Goal: Information Seeking & Learning: Learn about a topic

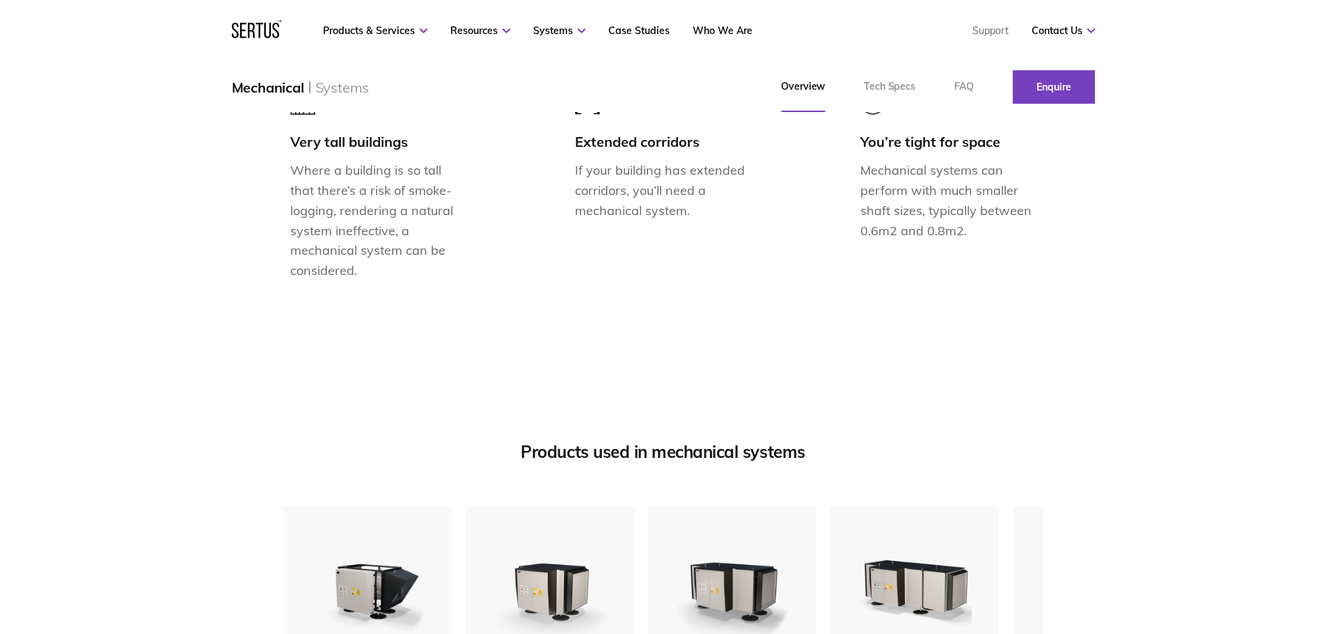
scroll to position [1671, 0]
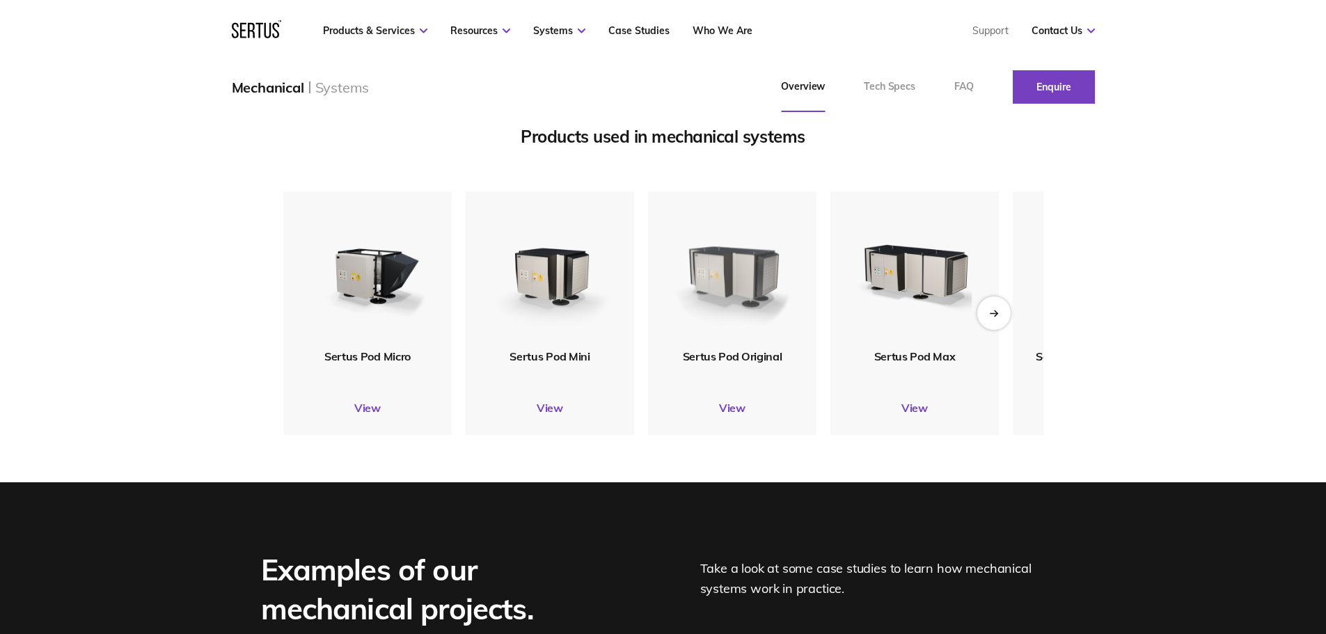
click at [712, 344] on img at bounding box center [732, 270] width 130 height 154
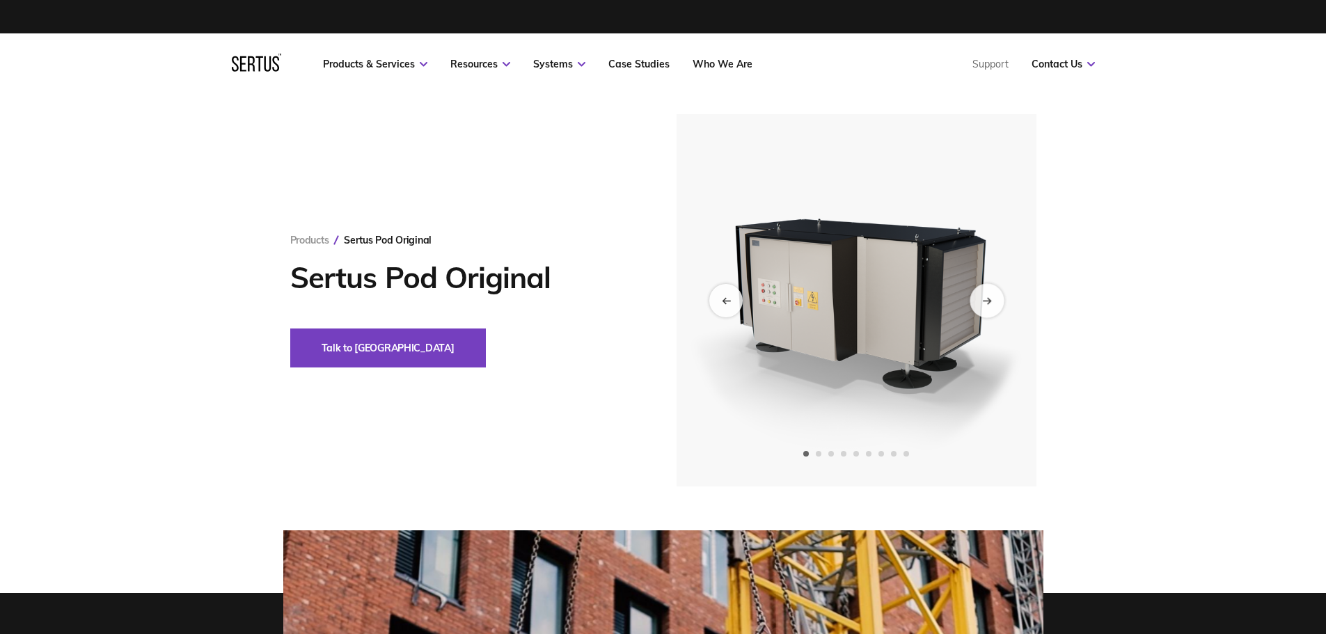
click at [984, 299] on icon "Next slide" at bounding box center [986, 301] width 9 height 8
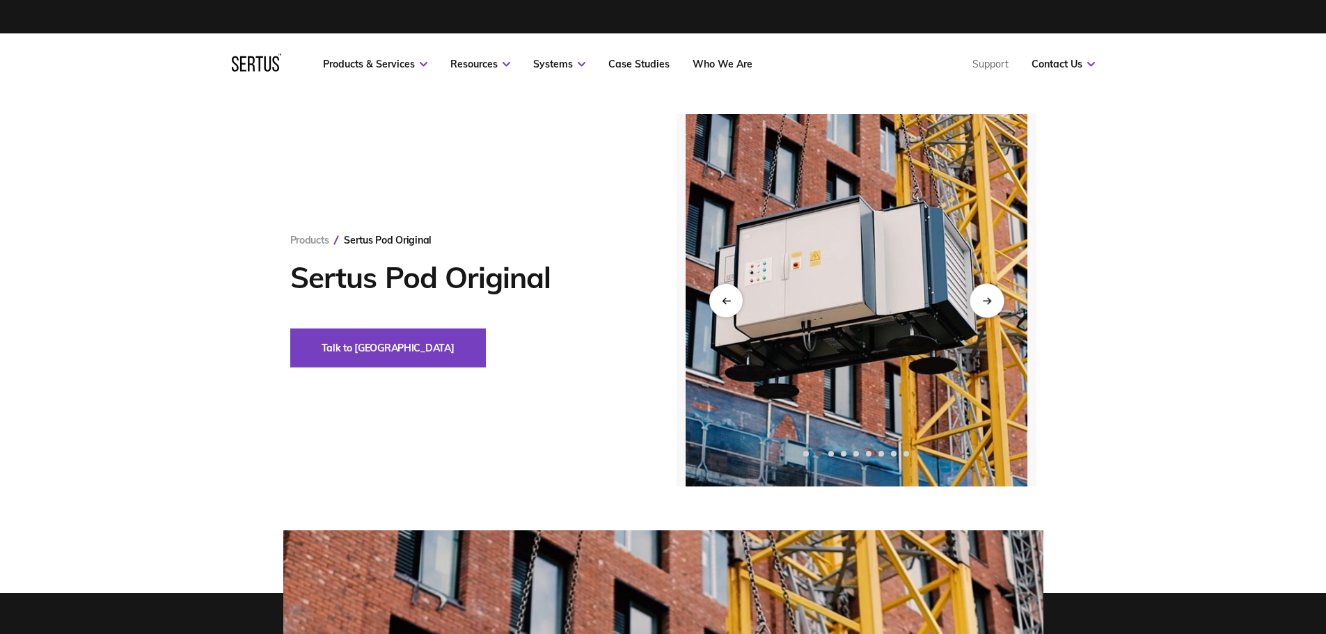
click at [984, 299] on icon "Next slide" at bounding box center [986, 301] width 9 height 8
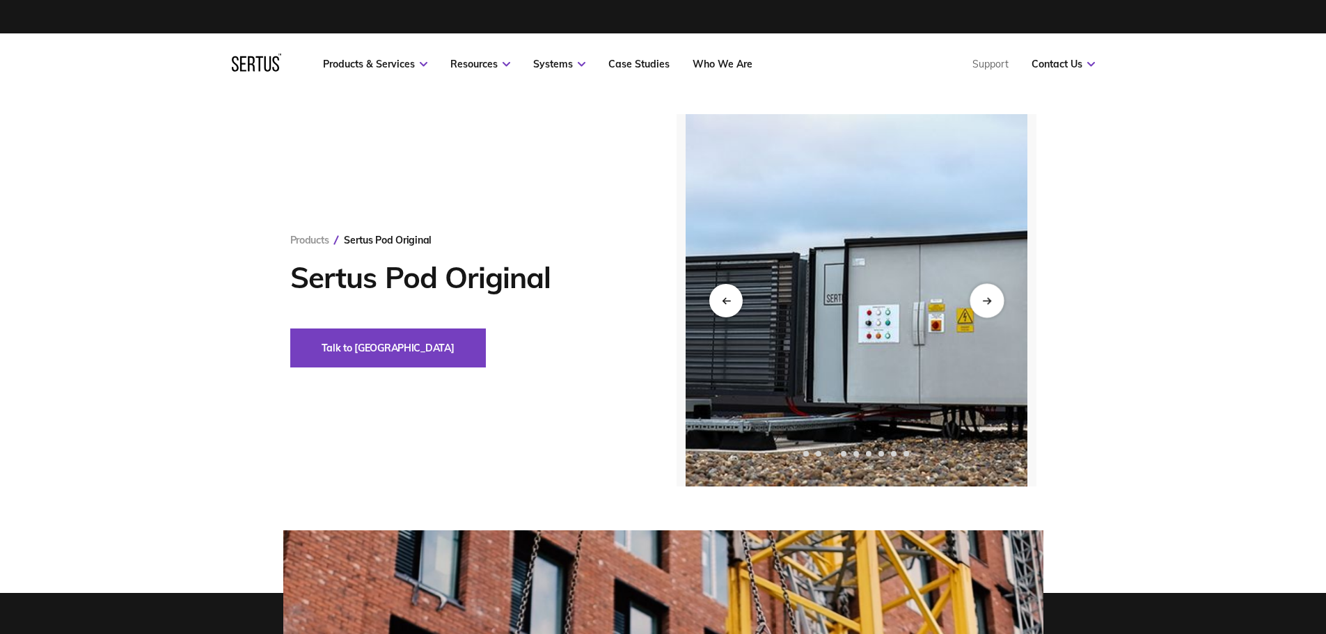
click at [984, 299] on icon "Next slide" at bounding box center [986, 301] width 9 height 8
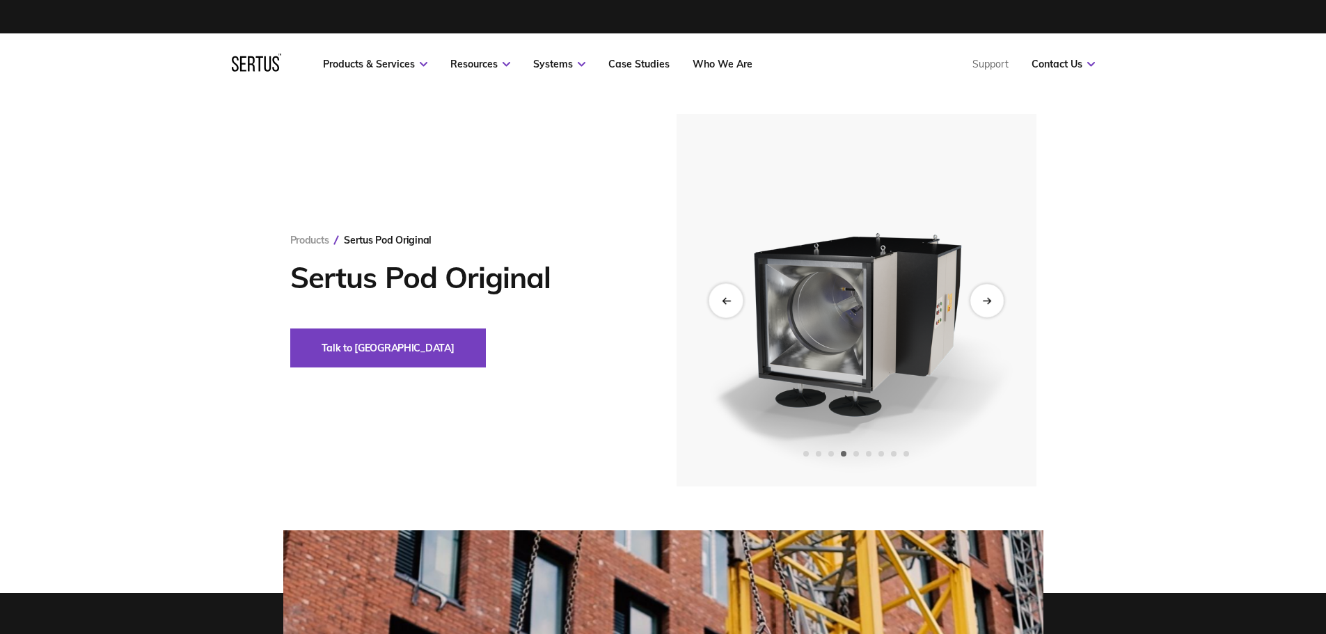
click at [730, 300] on icon "Previous slide" at bounding box center [725, 301] width 9 height 8
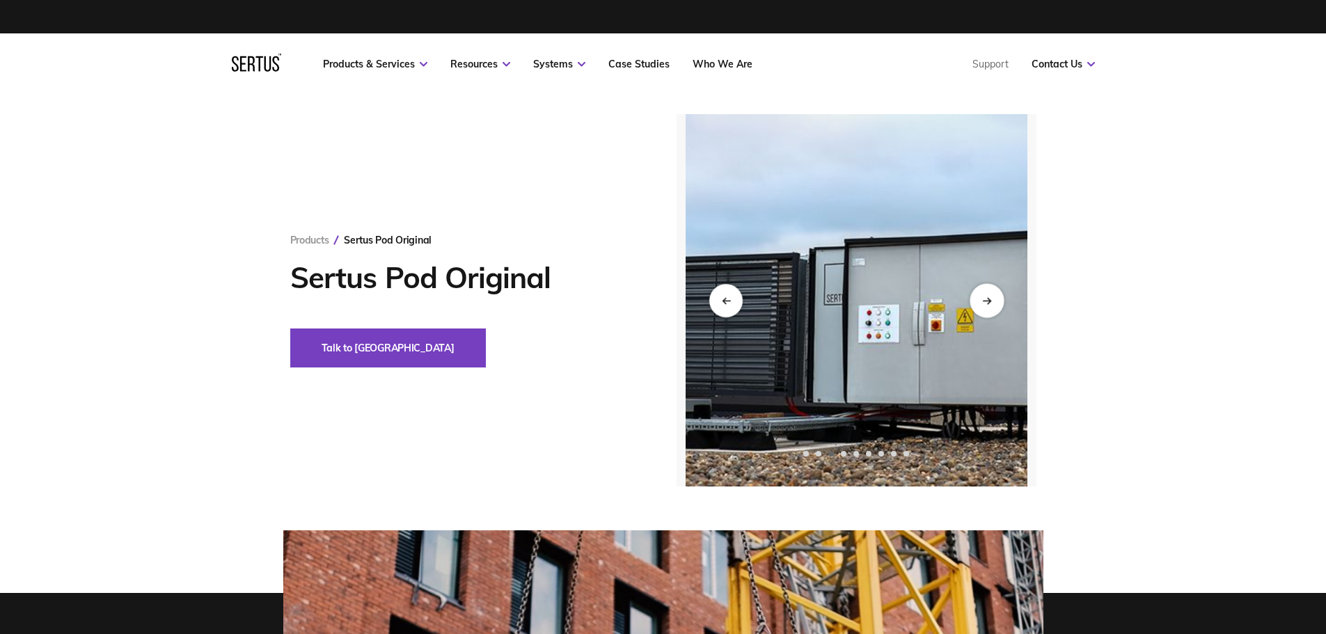
click at [991, 303] on icon "Next slide" at bounding box center [986, 301] width 9 height 8
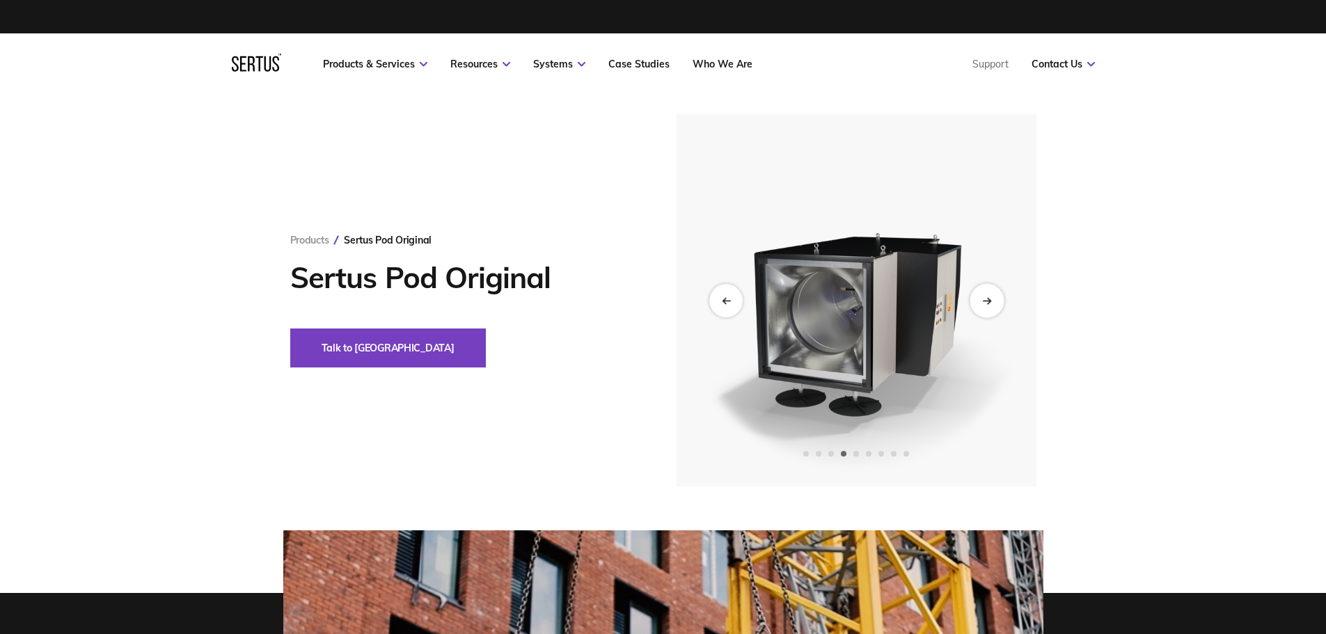
click at [991, 303] on icon "Next slide" at bounding box center [986, 301] width 9 height 8
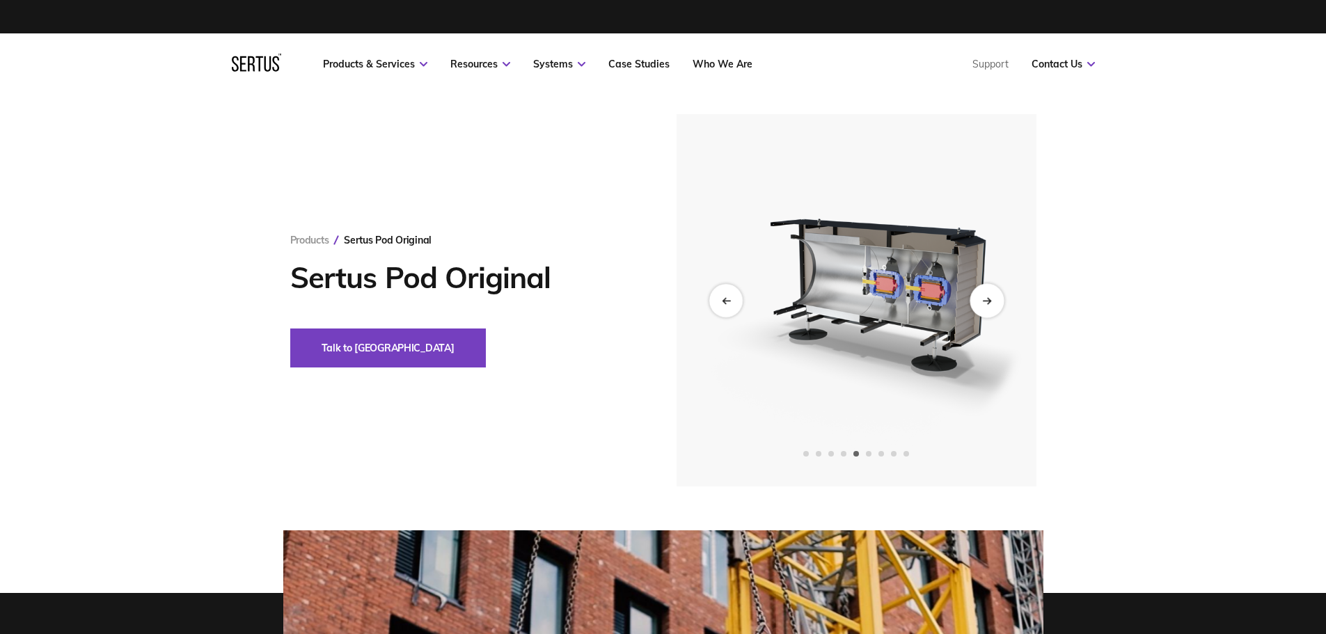
click at [991, 303] on icon "Next slide" at bounding box center [986, 301] width 9 height 8
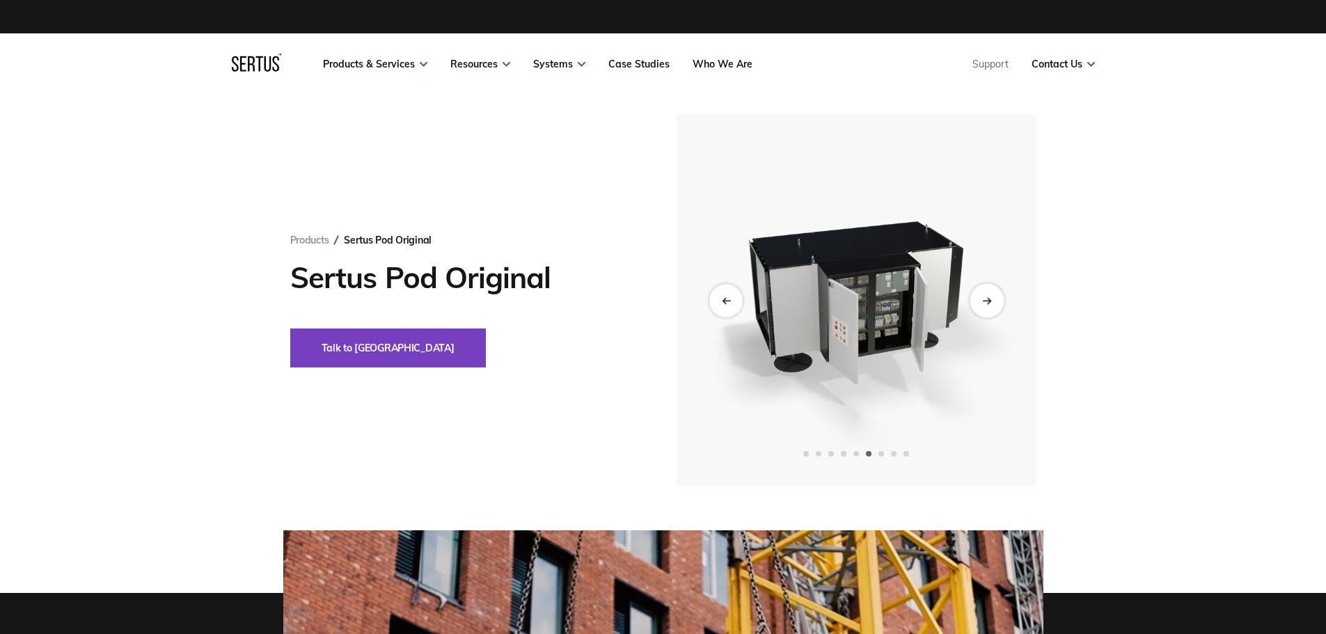
click at [991, 303] on icon "Next slide" at bounding box center [986, 301] width 9 height 8
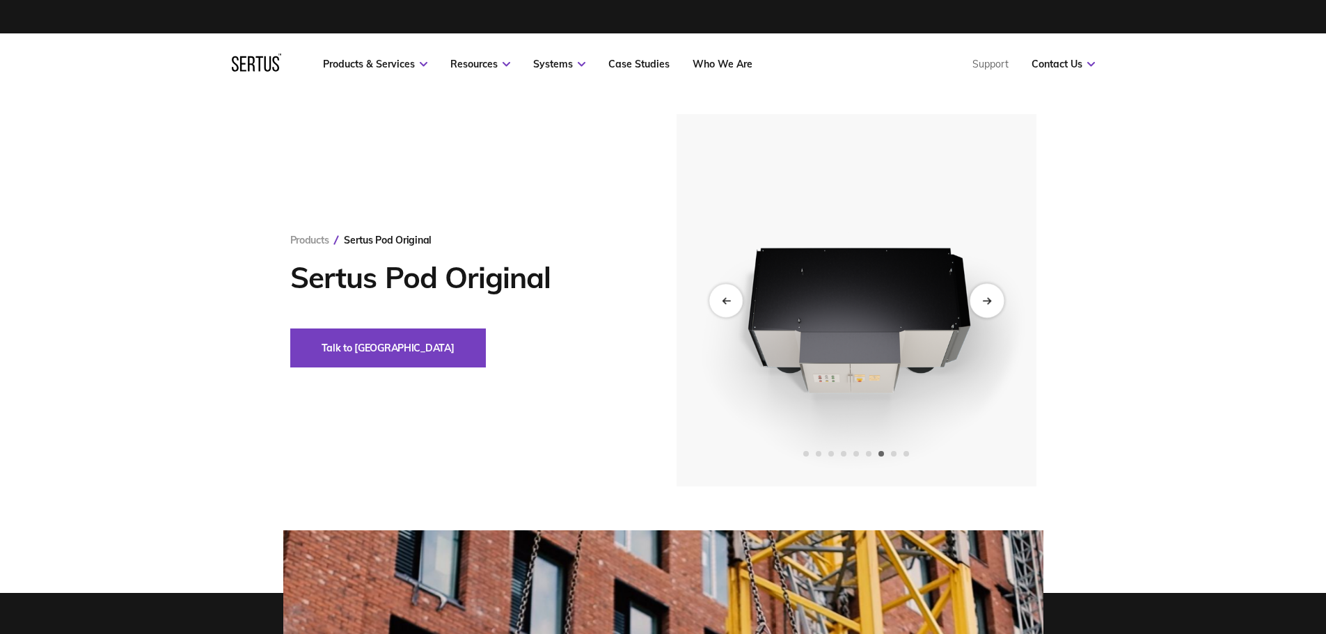
click at [991, 303] on icon "Next slide" at bounding box center [986, 301] width 9 height 8
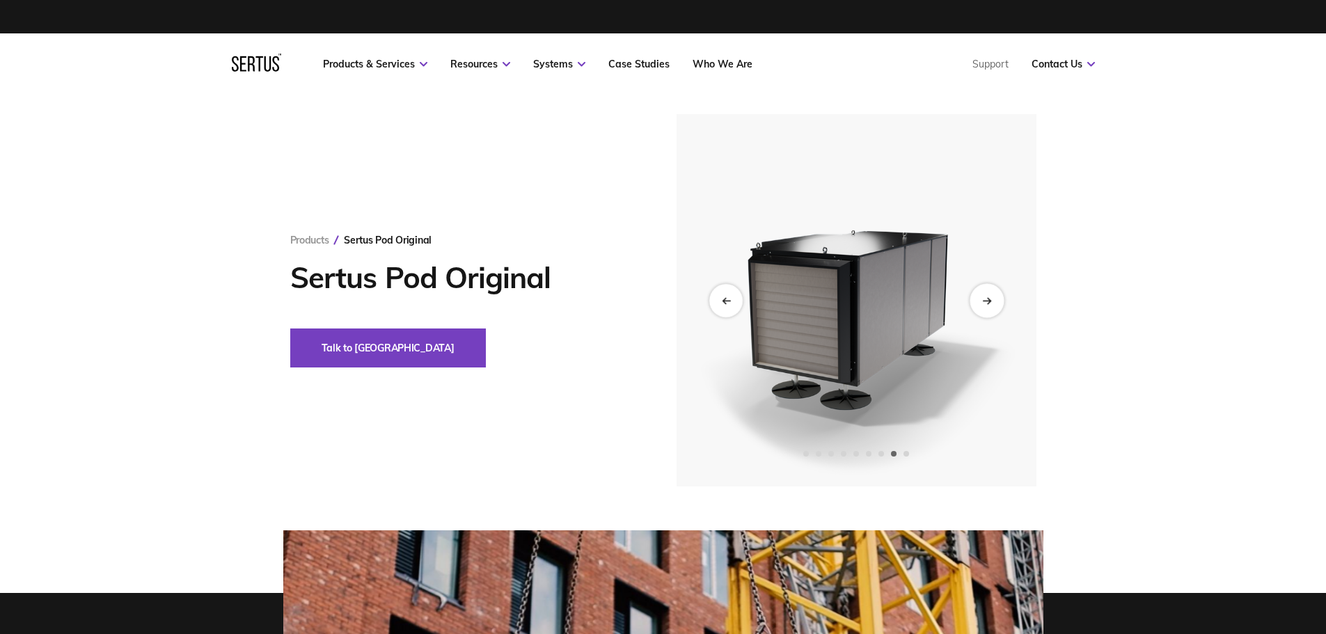
click at [991, 303] on icon "Next slide" at bounding box center [986, 301] width 9 height 8
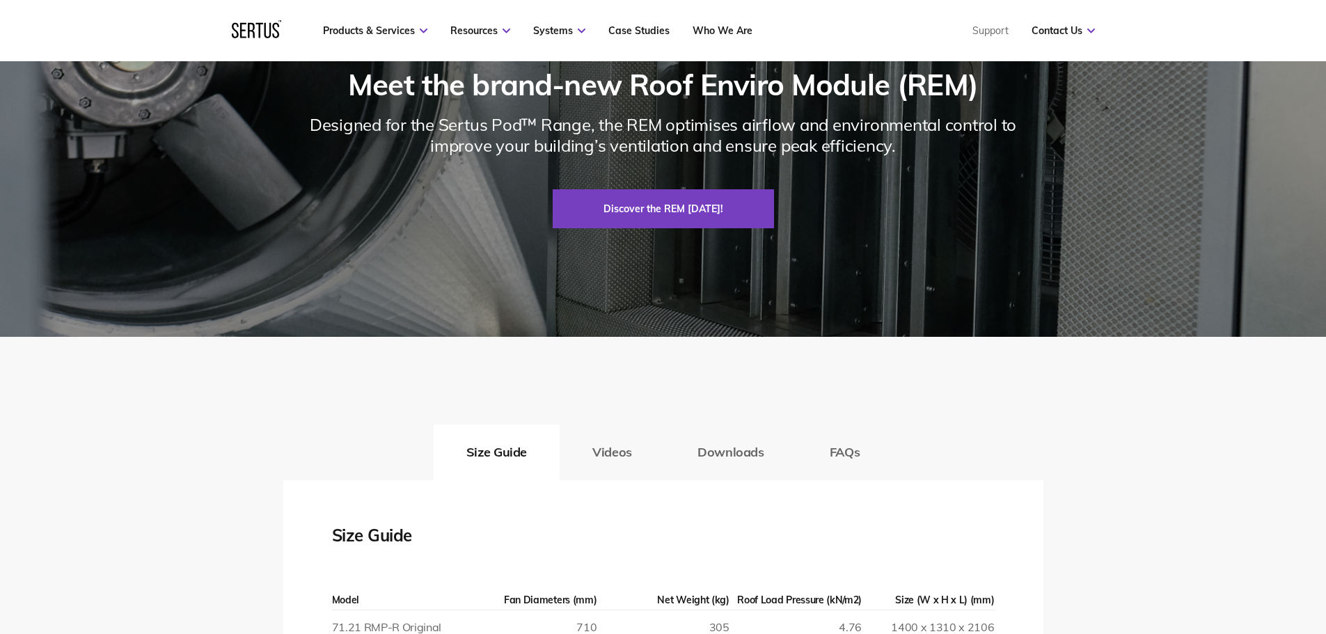
scroll to position [2367, 0]
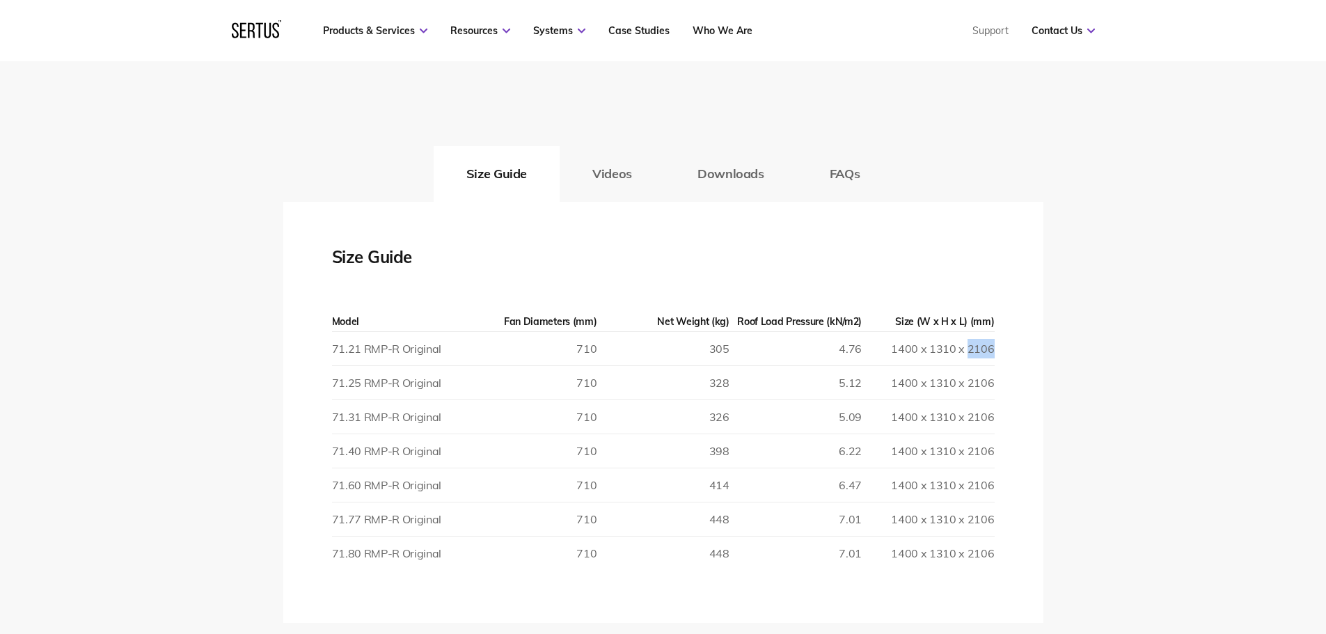
drag, startPoint x: 970, startPoint y: 350, endPoint x: 992, endPoint y: 348, distance: 22.4
click at [992, 348] on td "1400 x 1310 x 2106" at bounding box center [928, 348] width 132 height 34
drag, startPoint x: 895, startPoint y: 350, endPoint x: 916, endPoint y: 352, distance: 21.7
click at [916, 352] on td "1400 x 1310 x 2106" at bounding box center [928, 348] width 132 height 34
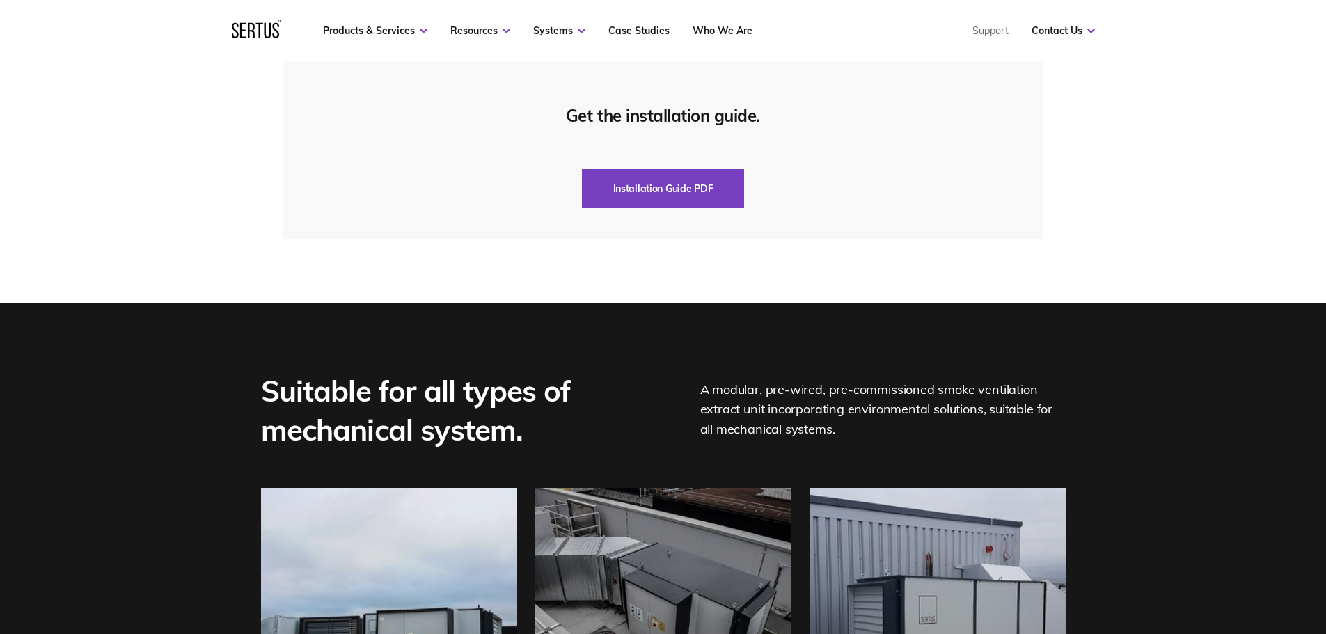
scroll to position [3690, 0]
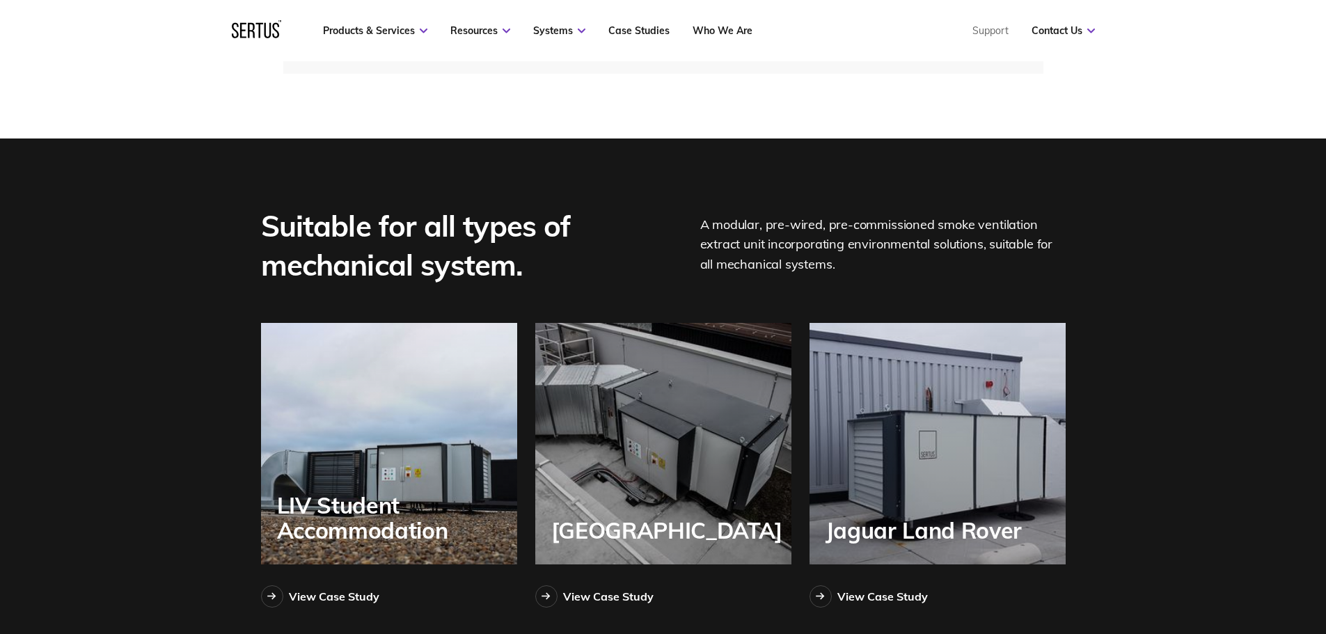
click at [674, 446] on div "[GEOGRAPHIC_DATA]" at bounding box center [663, 444] width 256 height 242
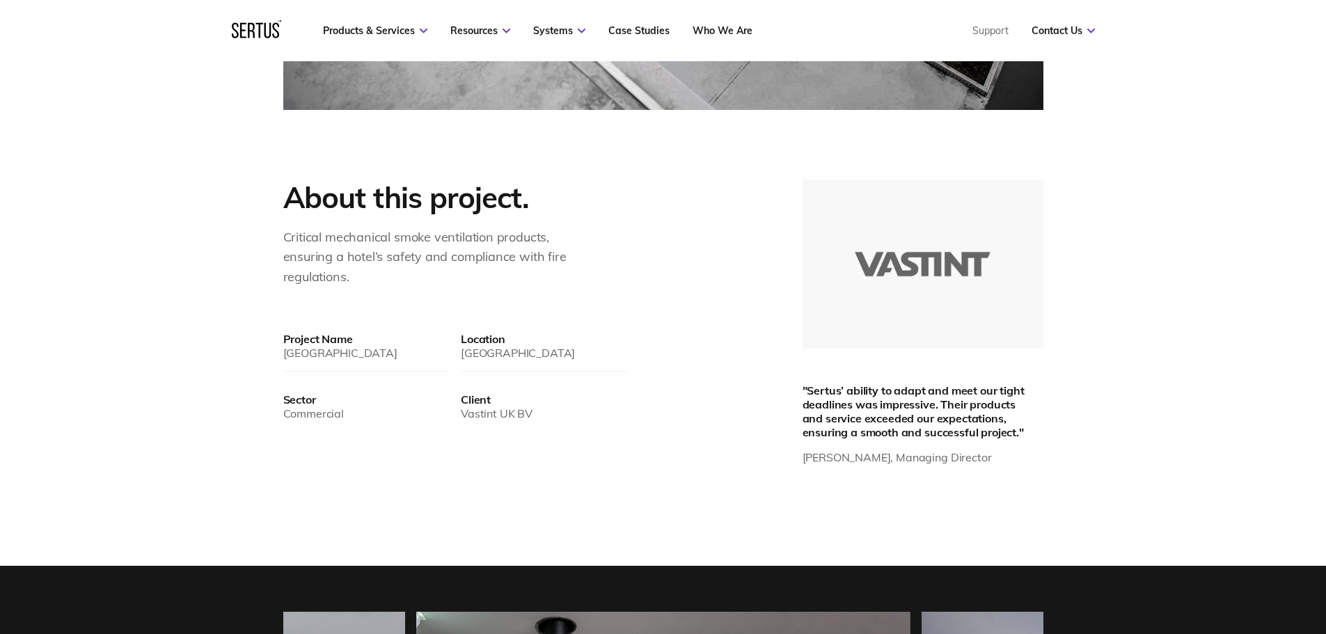
scroll to position [975, 0]
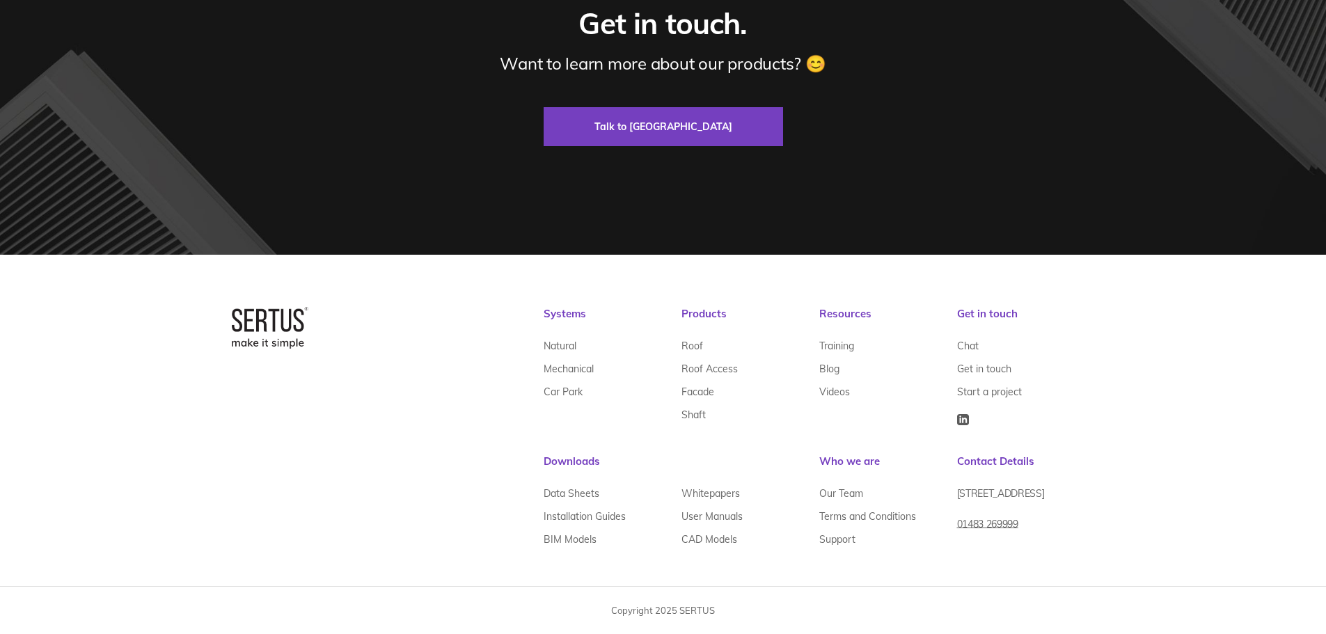
scroll to position [1671, 0]
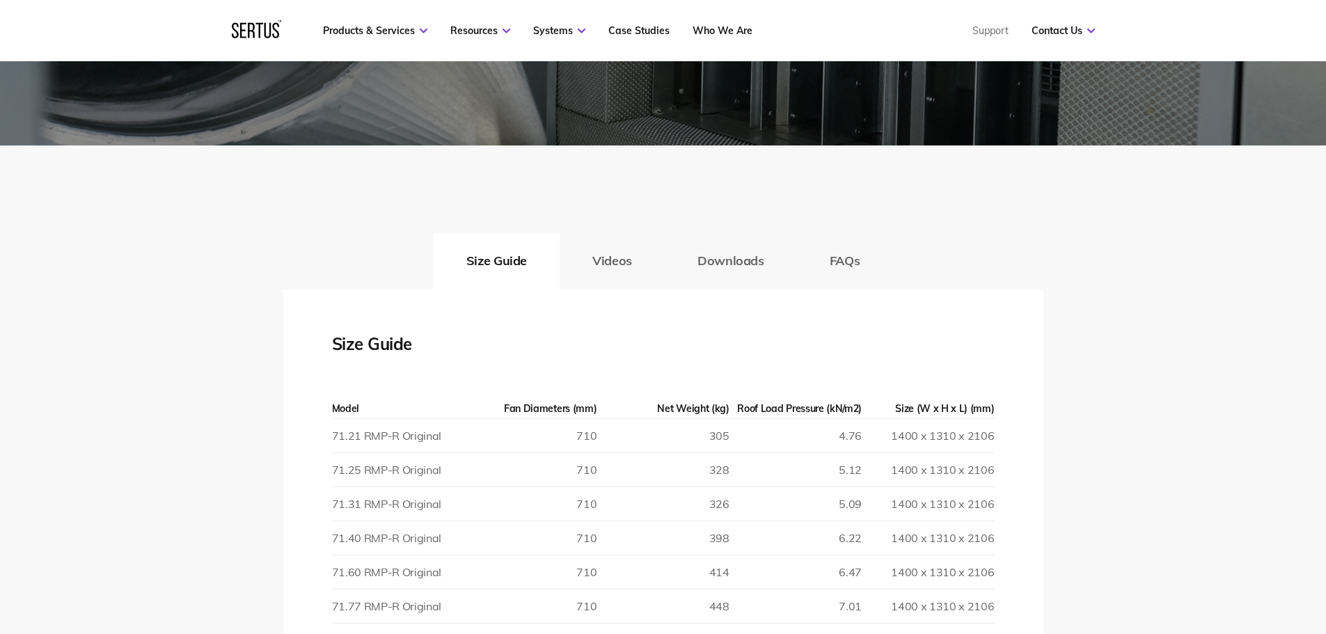
scroll to position [2298, 0]
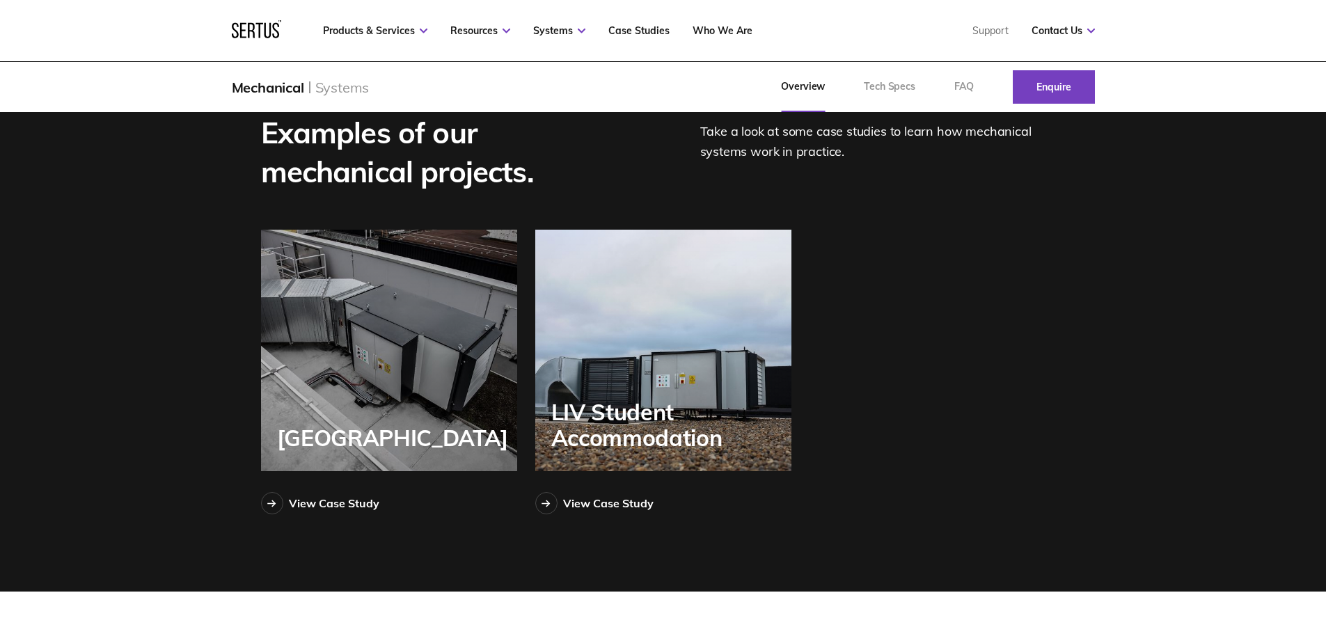
scroll to position [1760, 0]
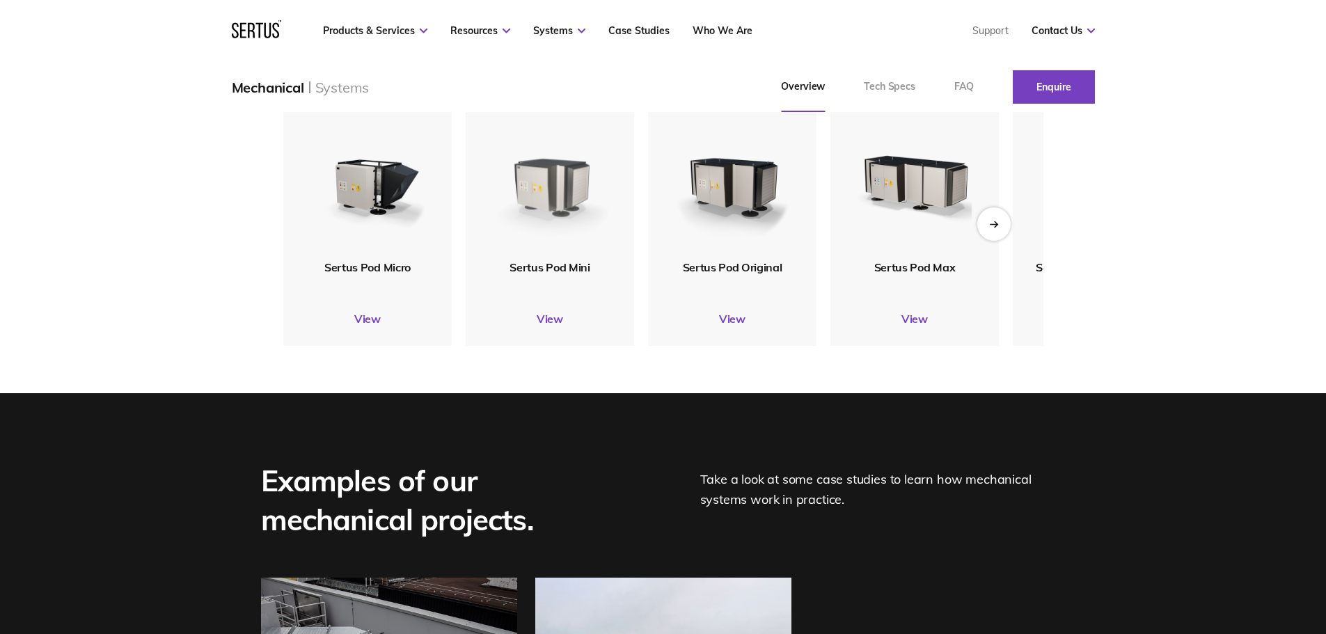
click at [577, 256] on img at bounding box center [550, 180] width 128 height 151
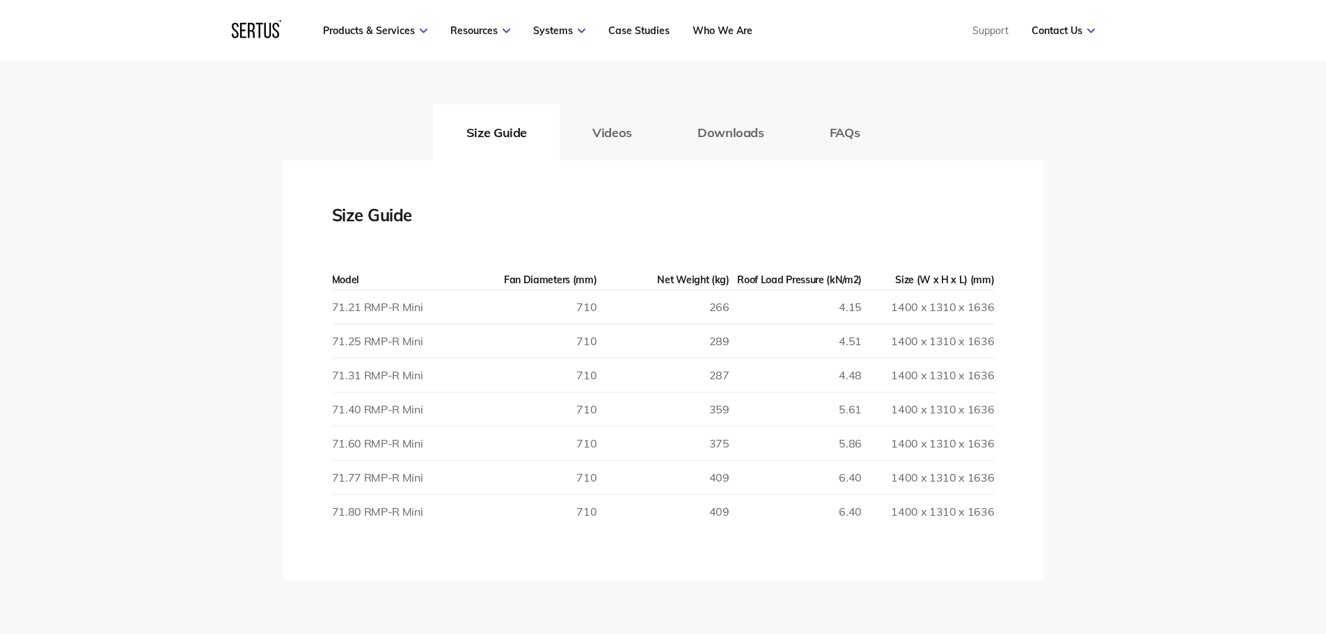
scroll to position [2089, 0]
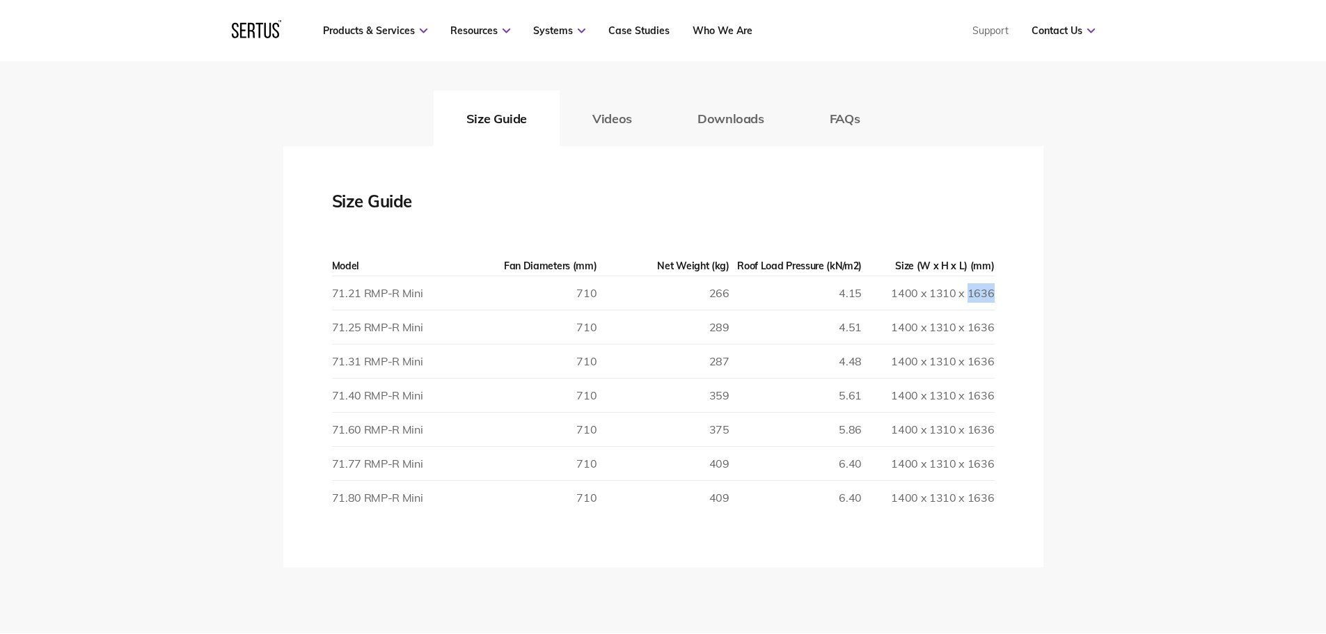
drag, startPoint x: 972, startPoint y: 293, endPoint x: 992, endPoint y: 294, distance: 20.2
click at [992, 294] on td "1400 x 1310 x 1636" at bounding box center [928, 293] width 132 height 34
drag, startPoint x: 900, startPoint y: 298, endPoint x: 920, endPoint y: 298, distance: 20.9
click at [920, 298] on td "1400 x 1310 x 1636" at bounding box center [928, 293] width 132 height 34
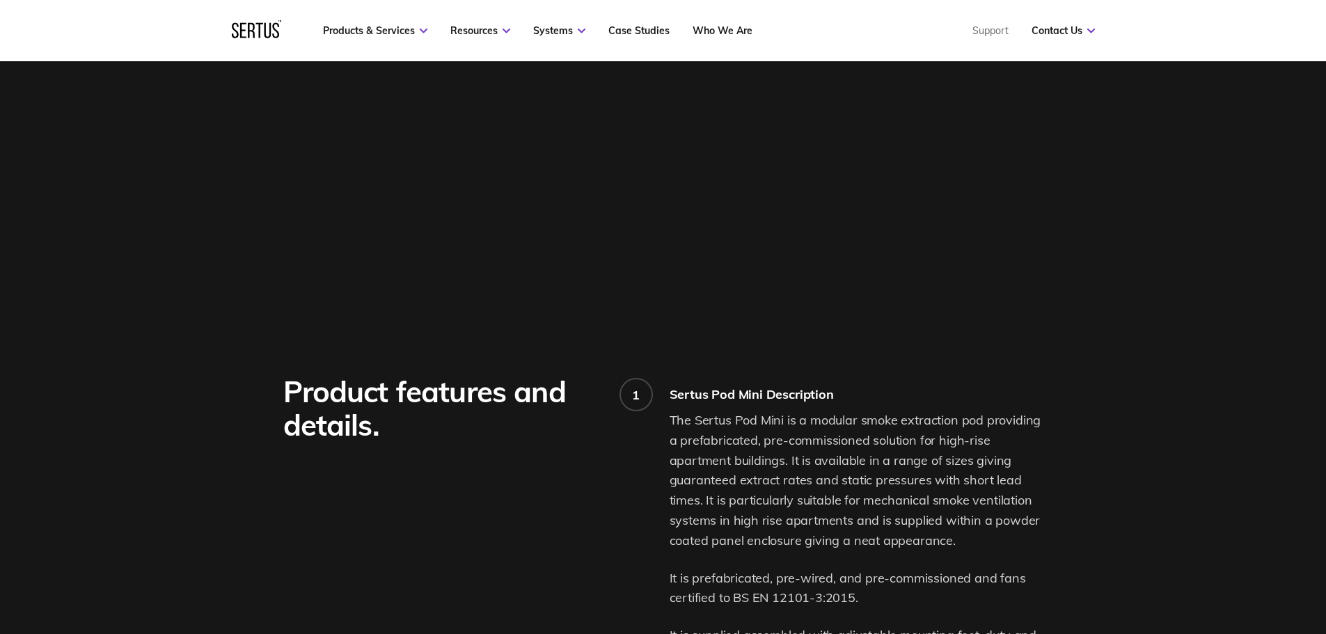
scroll to position [557, 0]
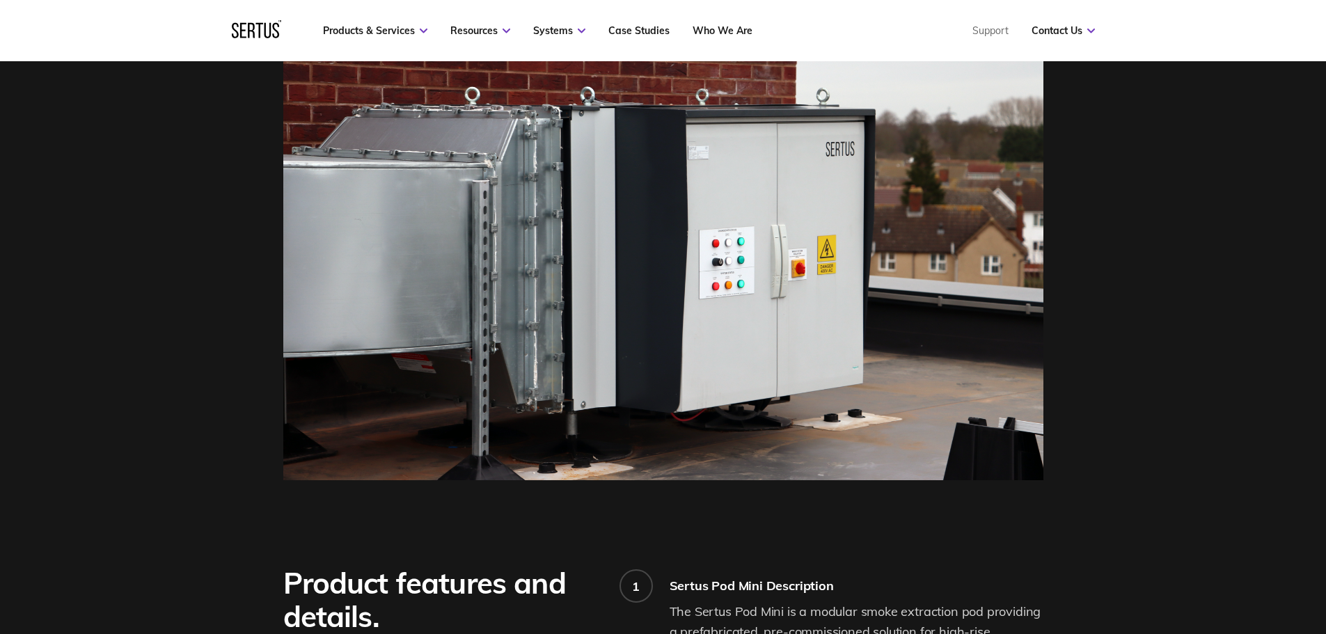
scroll to position [1760, 0]
